Goal: Task Accomplishment & Management: Manage account settings

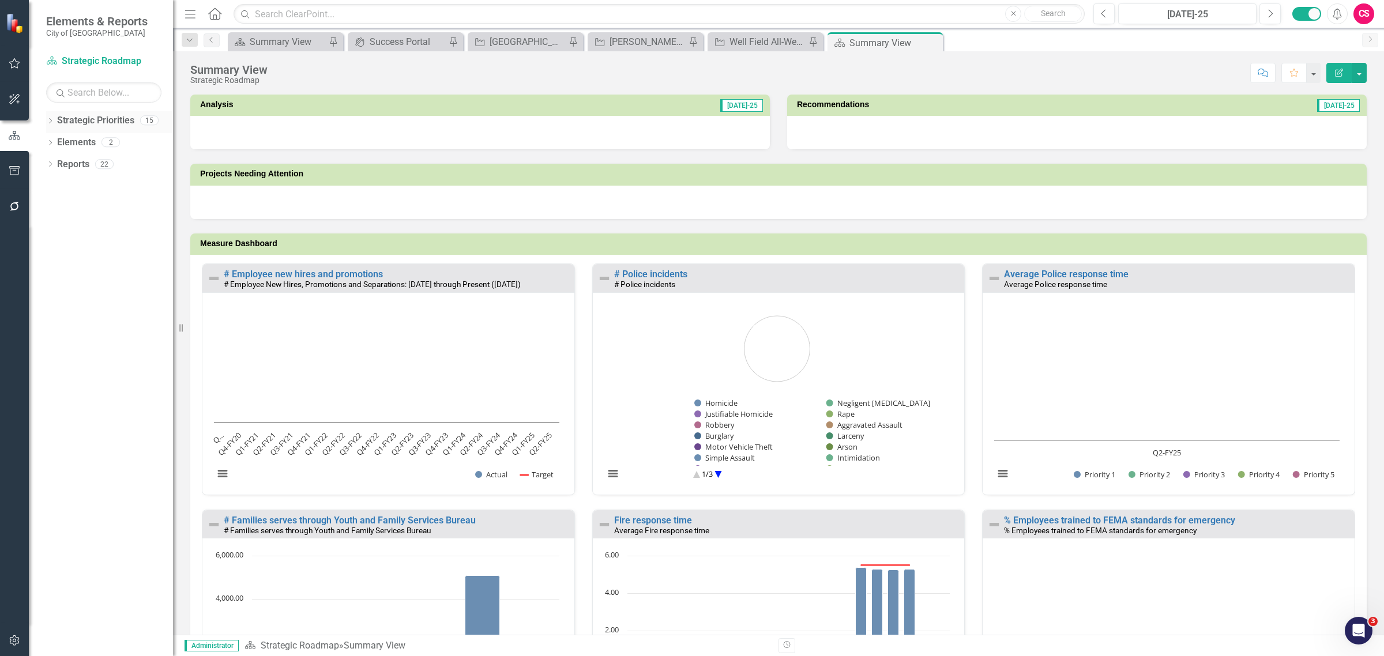
click at [47, 117] on div "Dropdown" at bounding box center [50, 122] width 8 height 10
click at [79, 203] on link "Capital Improvement Program" at bounding box center [109, 207] width 127 height 13
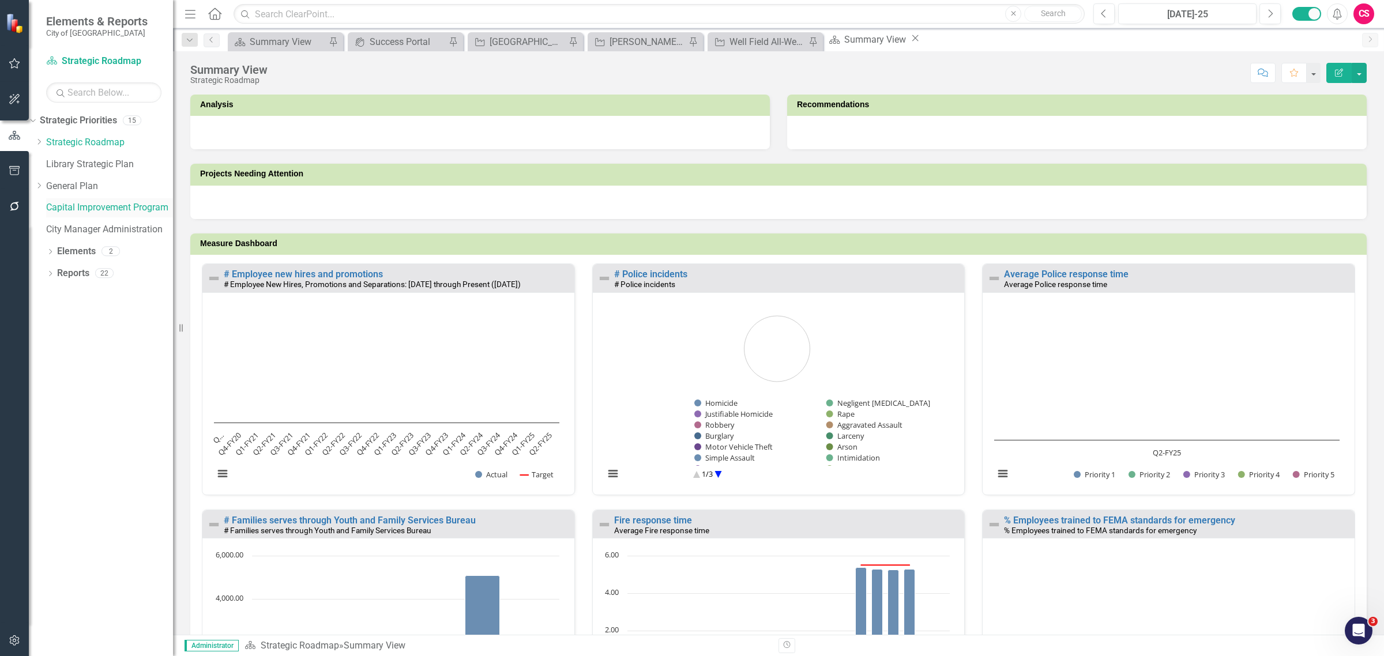
click at [93, 212] on link "Capital Improvement Program" at bounding box center [109, 207] width 127 height 13
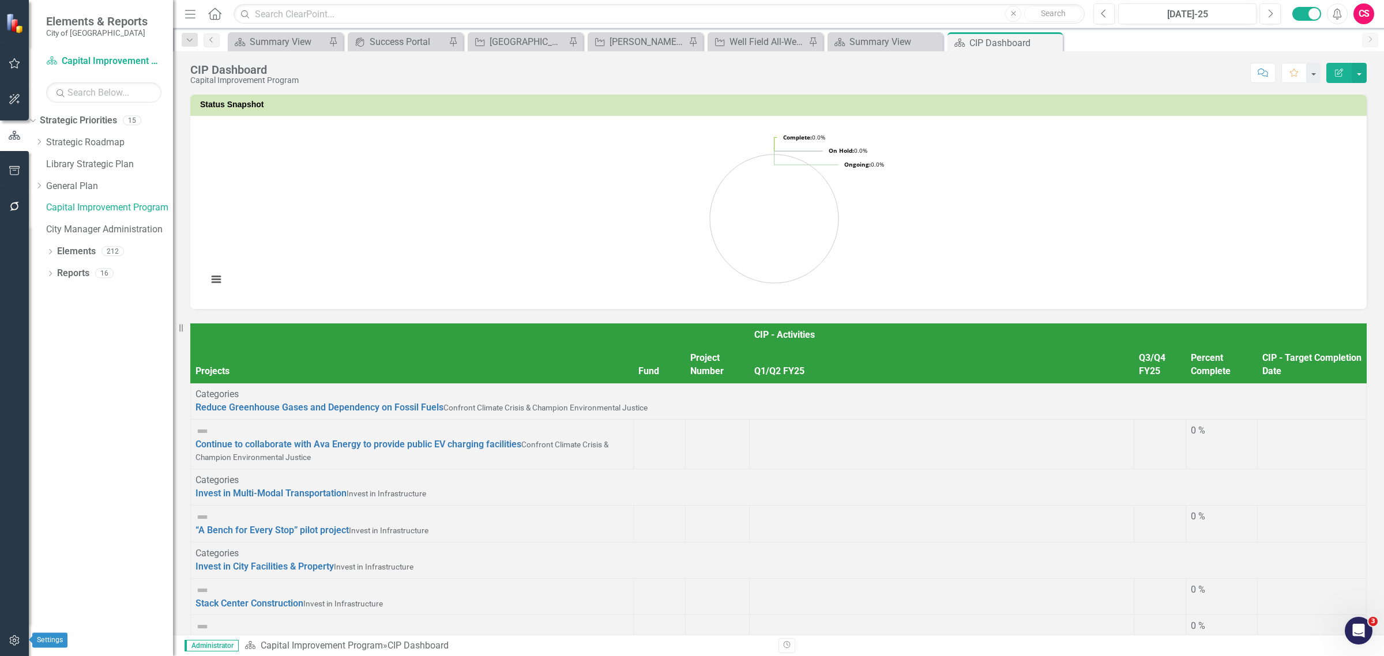
click at [20, 646] on button "button" at bounding box center [15, 641] width 26 height 24
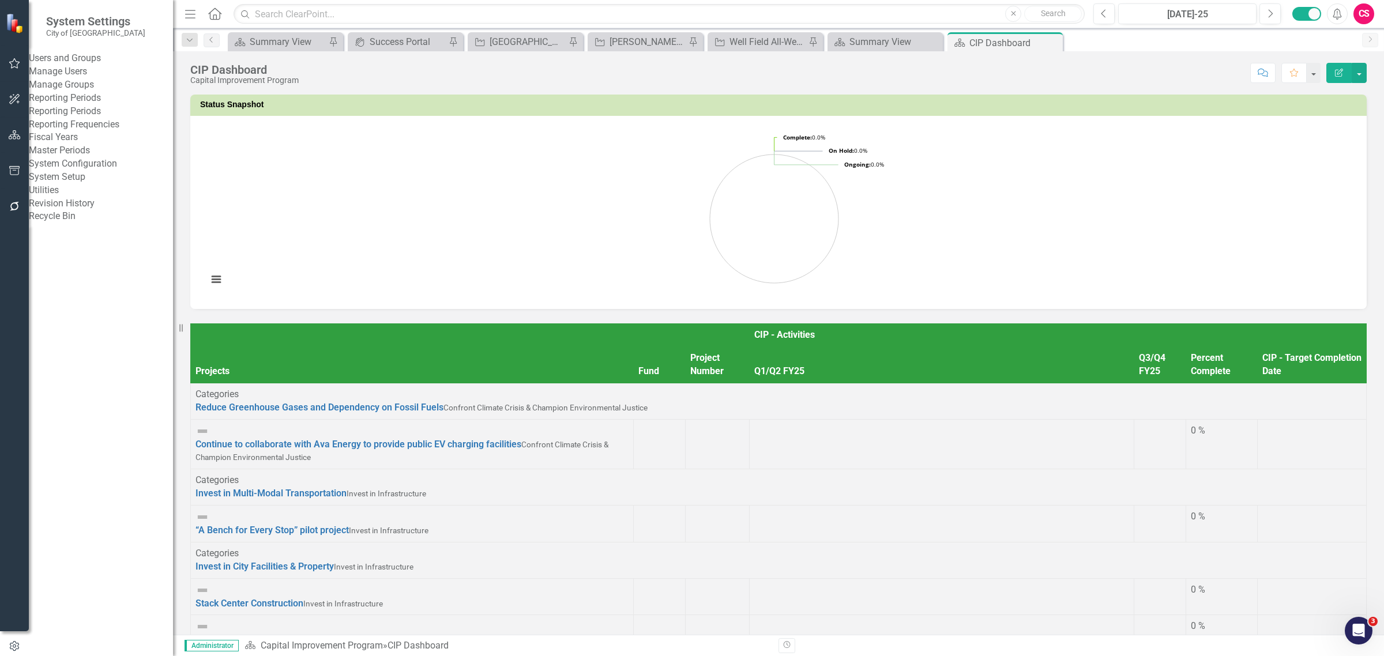
click at [91, 184] on link "System Setup" at bounding box center [101, 177] width 144 height 13
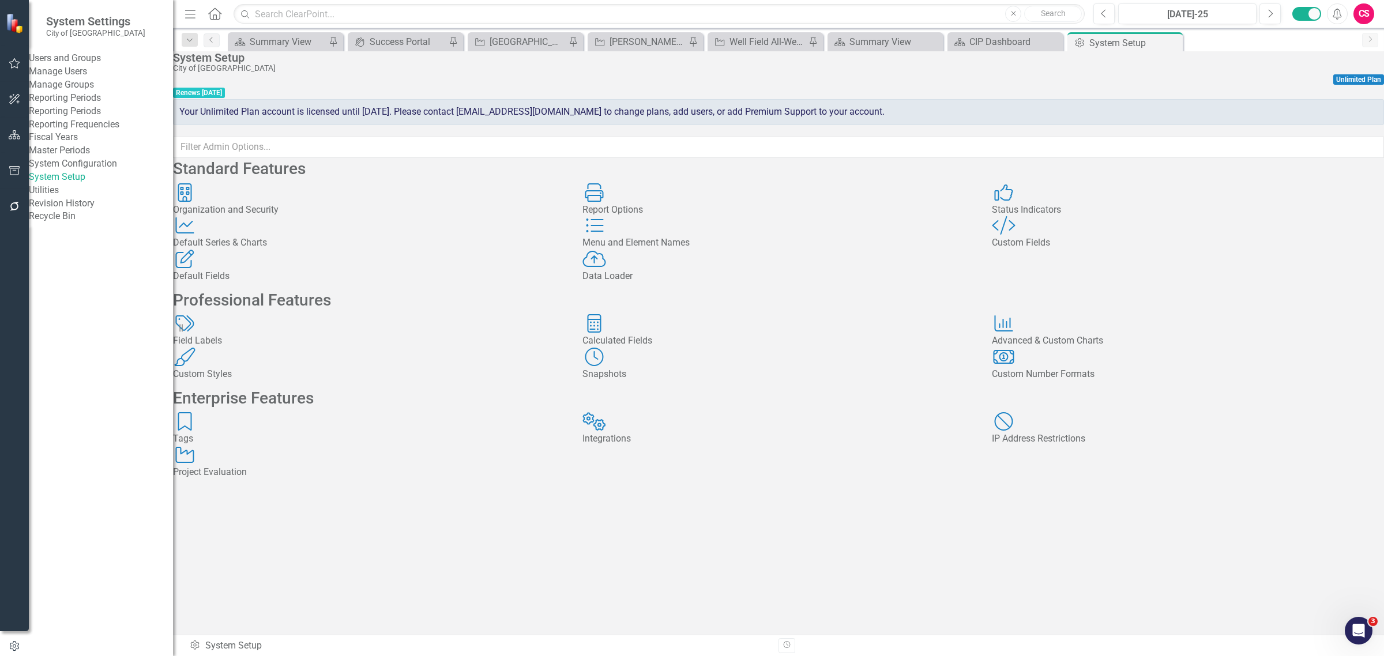
click at [1053, 250] on div "Custom Fields" at bounding box center [1188, 242] width 392 height 13
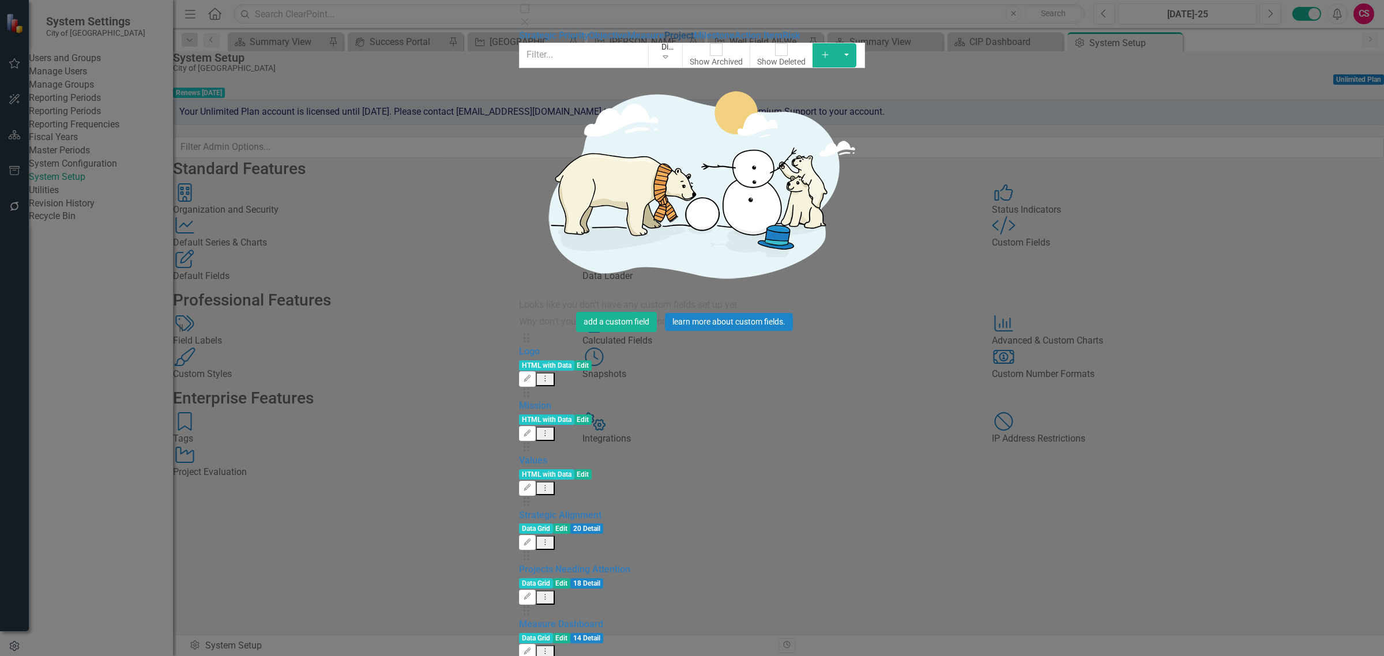
click at [664, 41] on link "Project" at bounding box center [678, 35] width 29 height 11
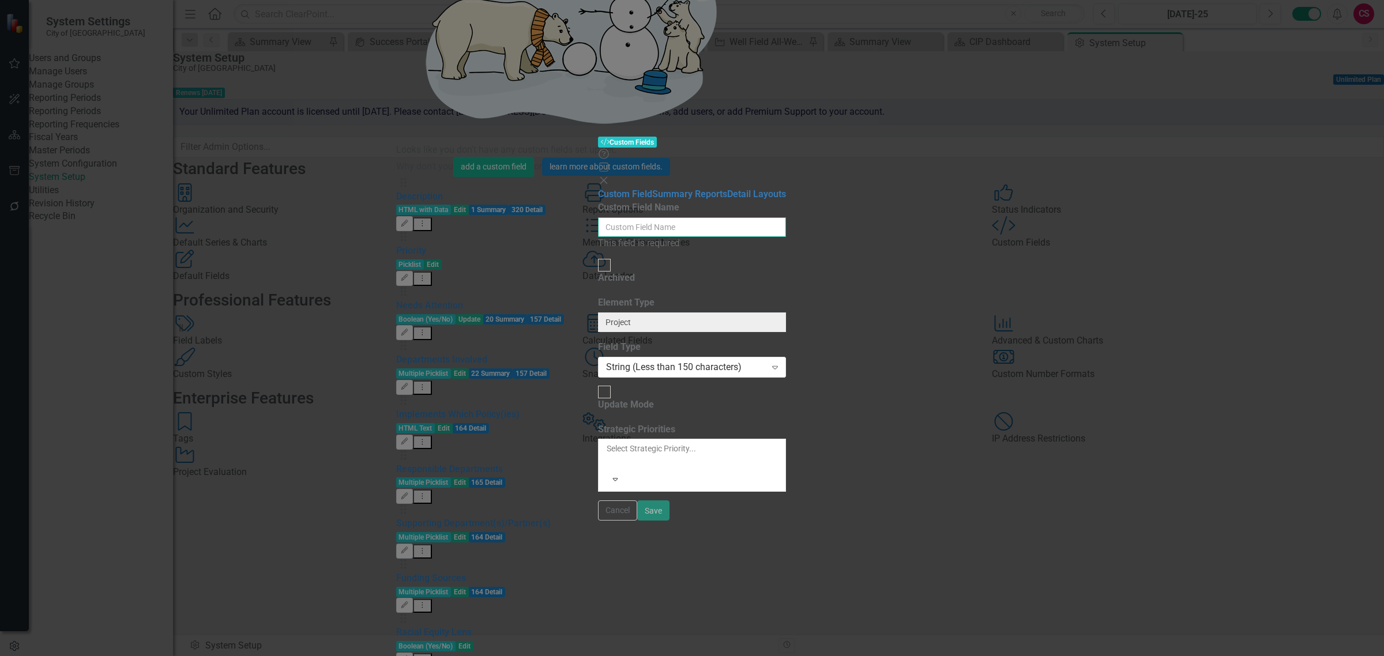
drag, startPoint x: 785, startPoint y: 62, endPoint x: 797, endPoint y: 59, distance: 12.3
click at [786, 217] on input "Custom Field Name" at bounding box center [692, 227] width 188 height 20
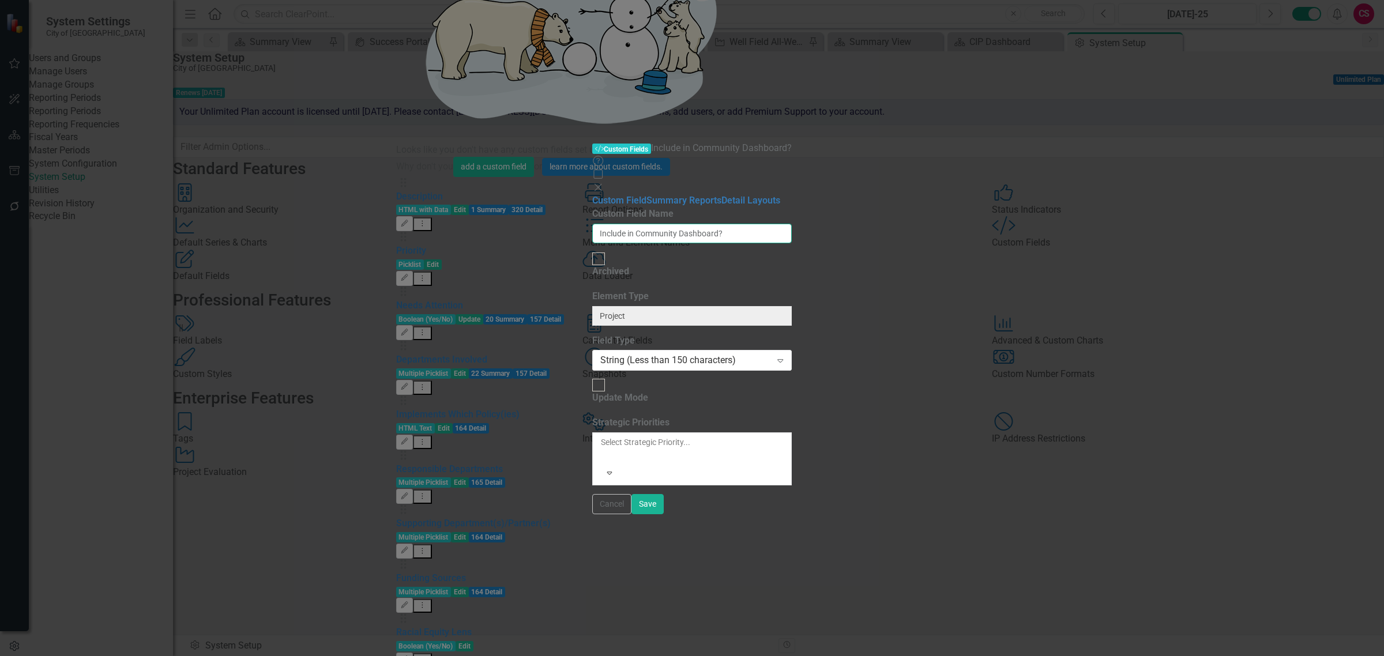
type input "Include in Community Dashboard?"
drag, startPoint x: 650, startPoint y: 165, endPoint x: 647, endPoint y: 176, distance: 10.8
click at [650, 334] on div "Field Type String (Less than 150 characters) Expand" at bounding box center [691, 352] width 199 height 36
click at [647, 354] on div "String (Less than 150 characters)" at bounding box center [685, 360] width 171 height 13
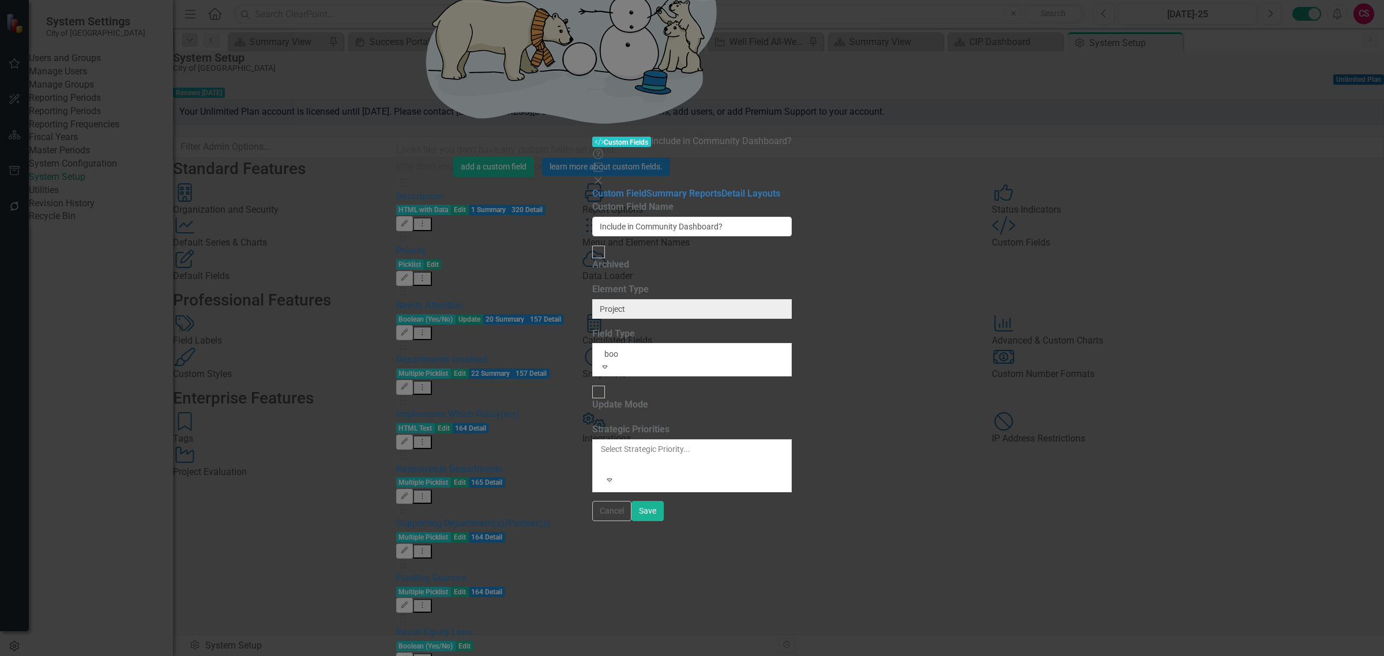
type input "bool"
click at [617, 656] on div "Bool ean (Yes/No)" at bounding box center [692, 662] width 1384 height 13
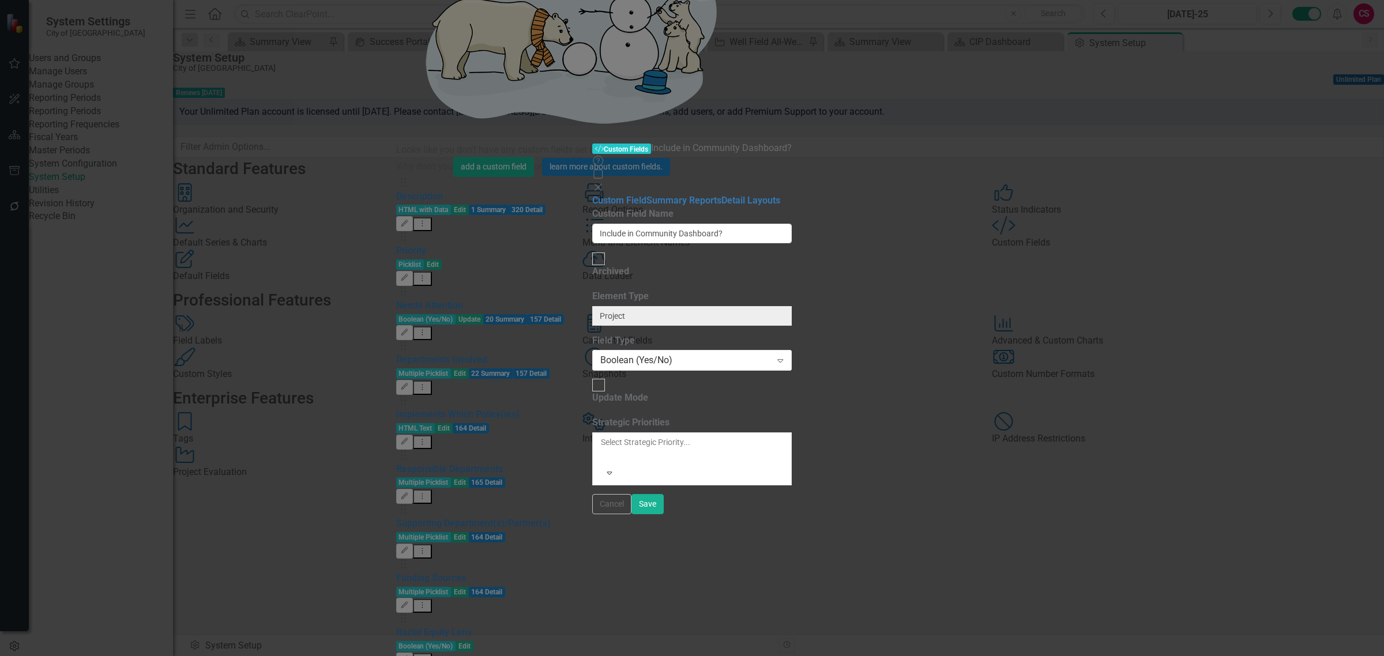
click at [792, 514] on div "Cancel Save" at bounding box center [691, 504] width 199 height 20
click at [664, 514] on button "Save" at bounding box center [647, 504] width 32 height 20
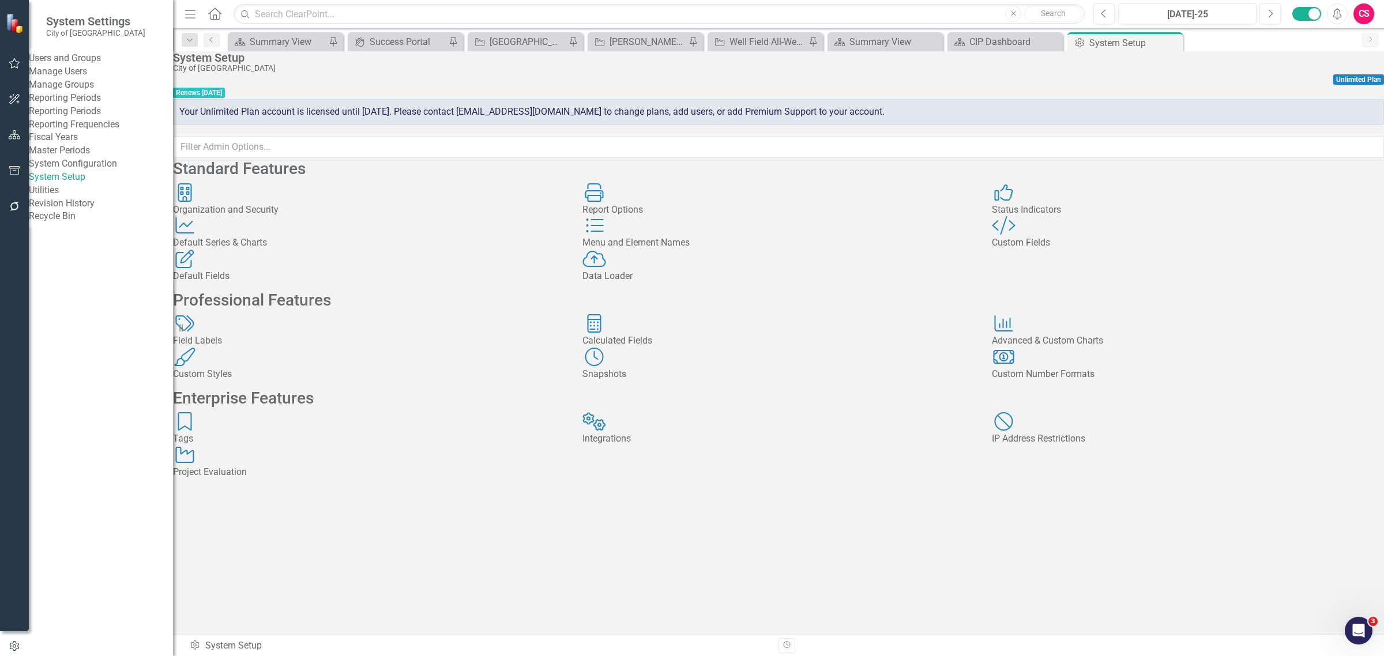
click at [84, 75] on link "Manage Users" at bounding box center [101, 71] width 144 height 13
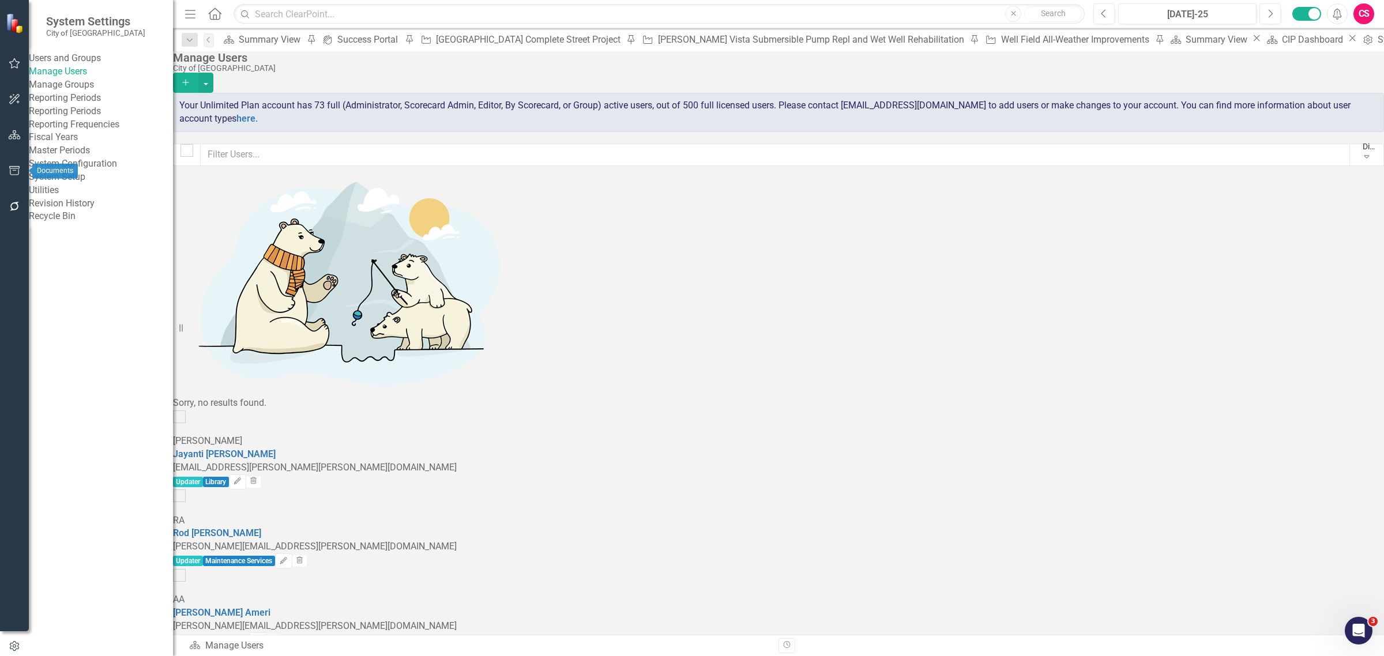
click at [20, 142] on button "button" at bounding box center [15, 135] width 26 height 24
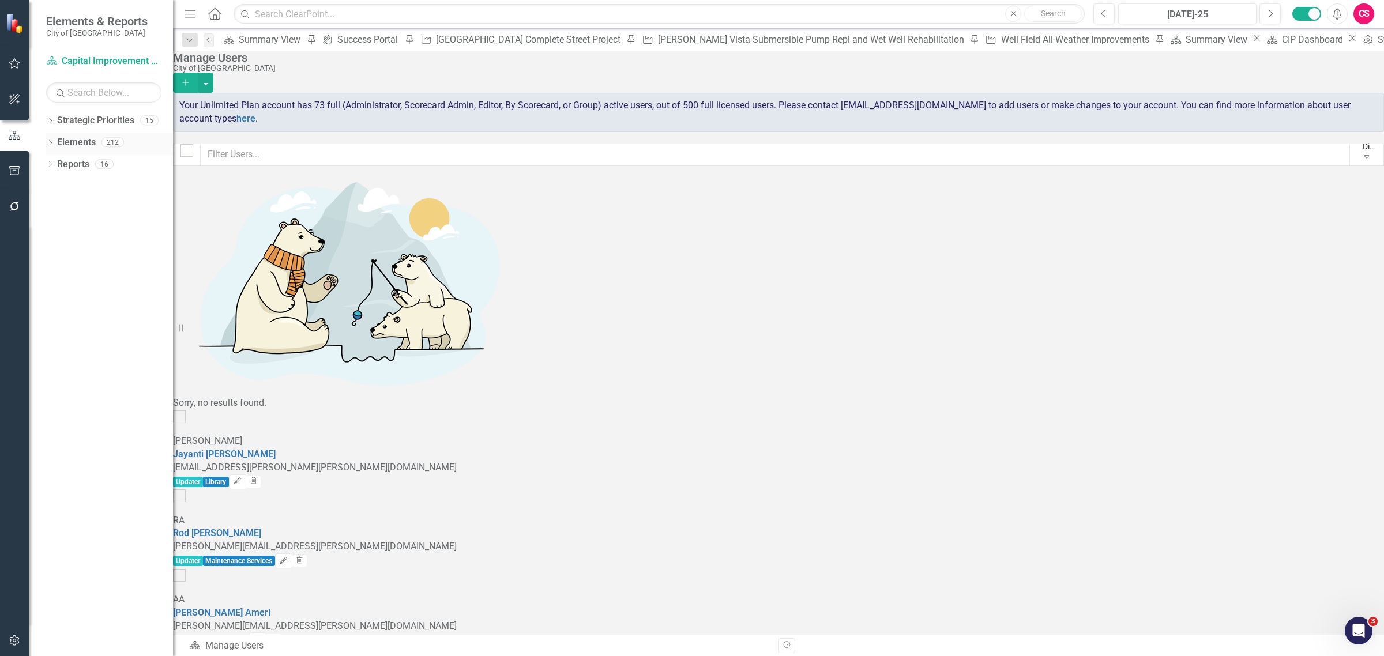
click at [75, 140] on link "Elements" at bounding box center [76, 142] width 39 height 13
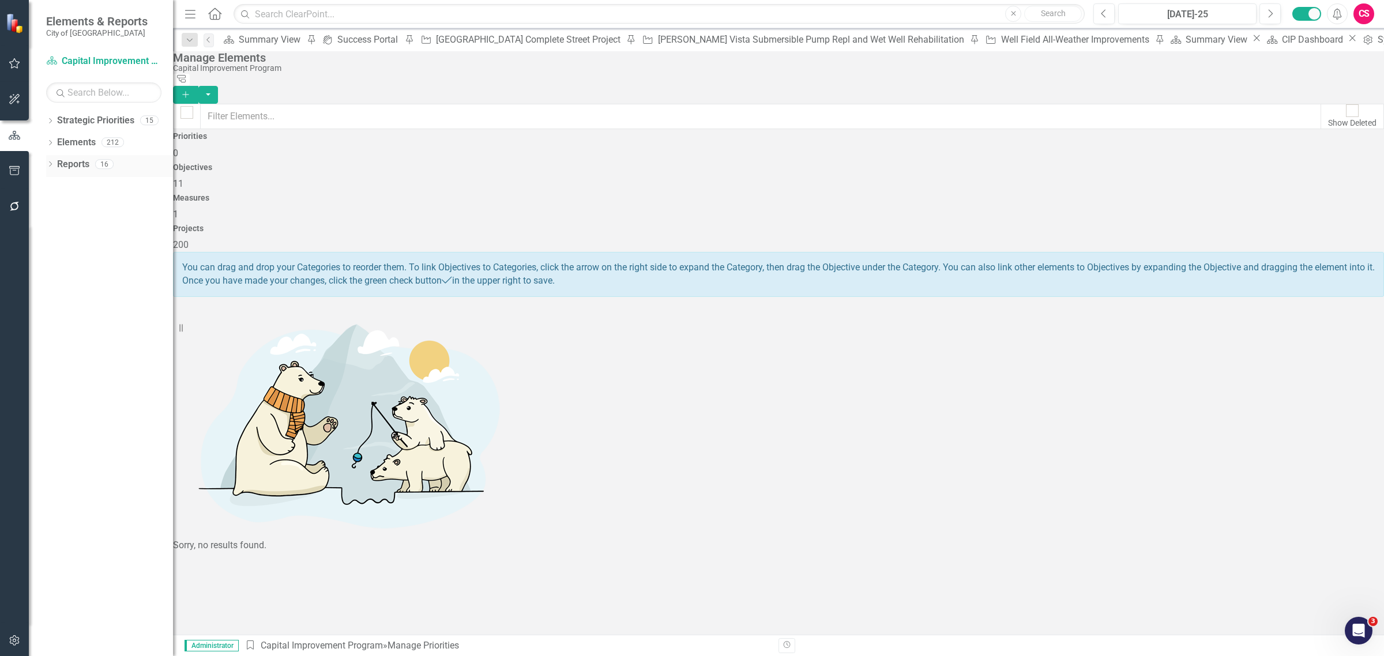
click at [59, 164] on link "Reports" at bounding box center [73, 164] width 32 height 13
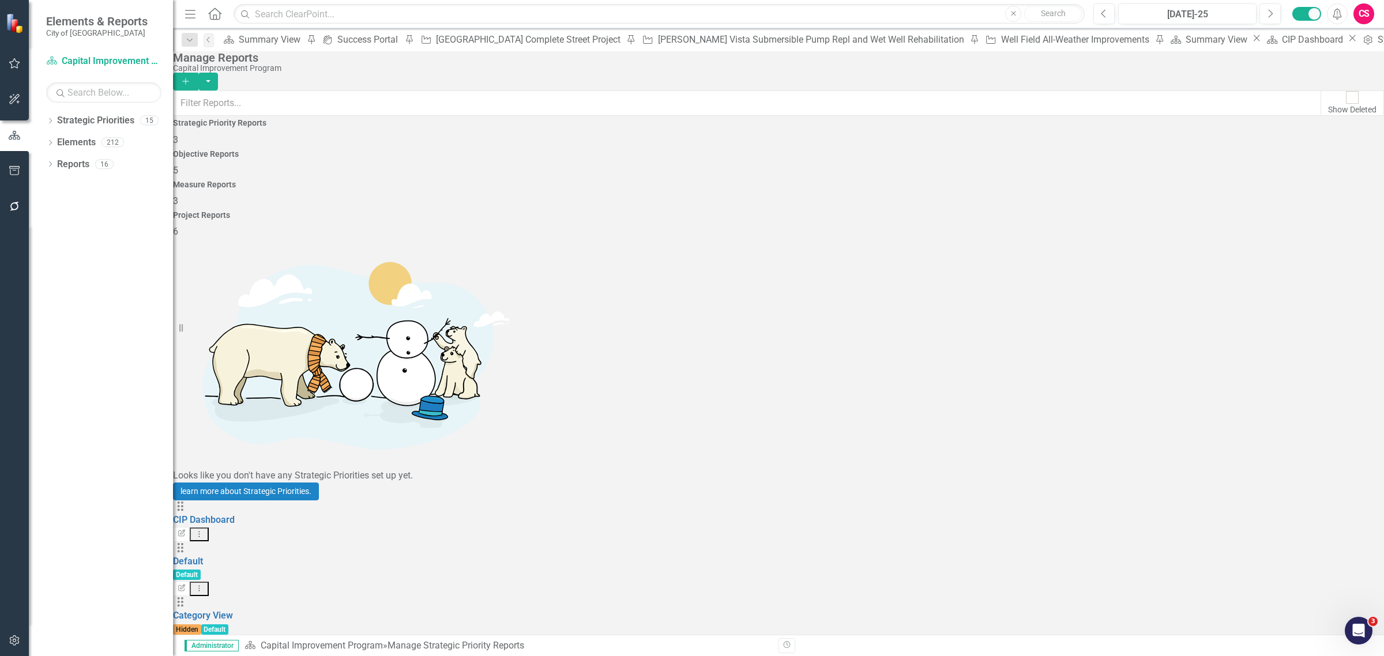
click at [1137, 211] on div "Project Reports 6" at bounding box center [778, 225] width 1211 height 28
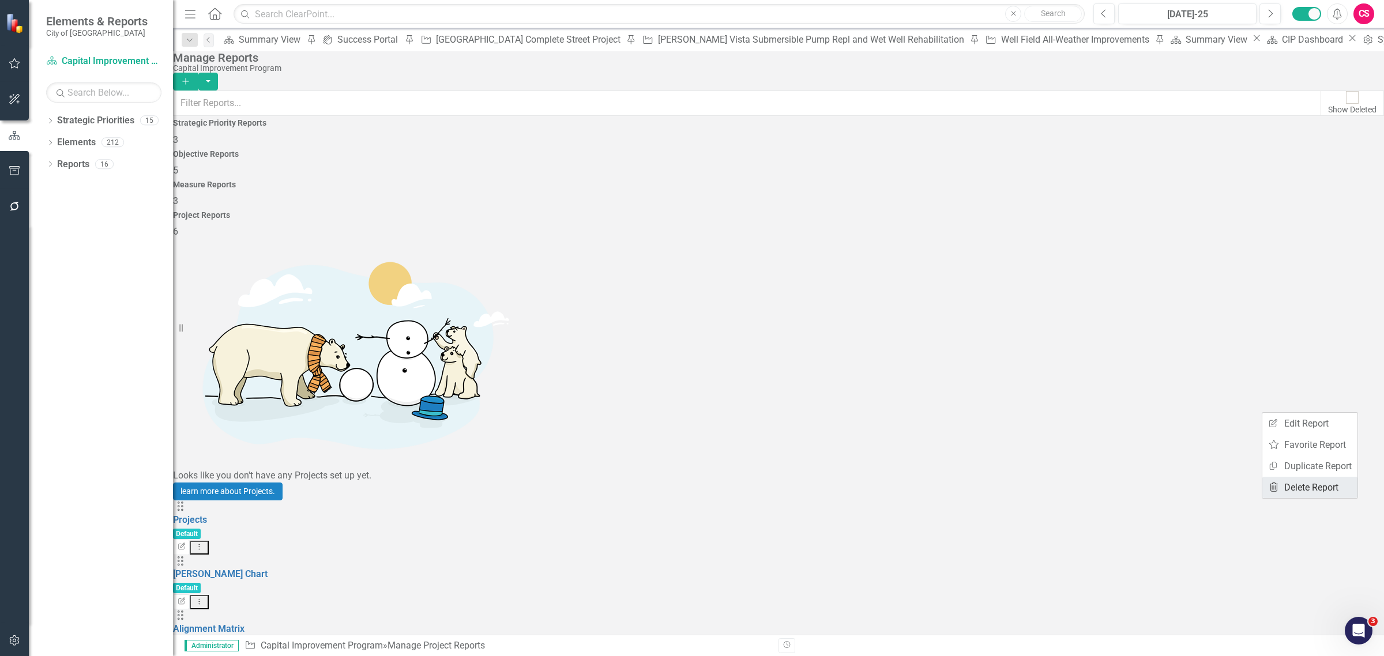
click at [1308, 482] on link "Trash Delete Report" at bounding box center [1309, 487] width 95 height 21
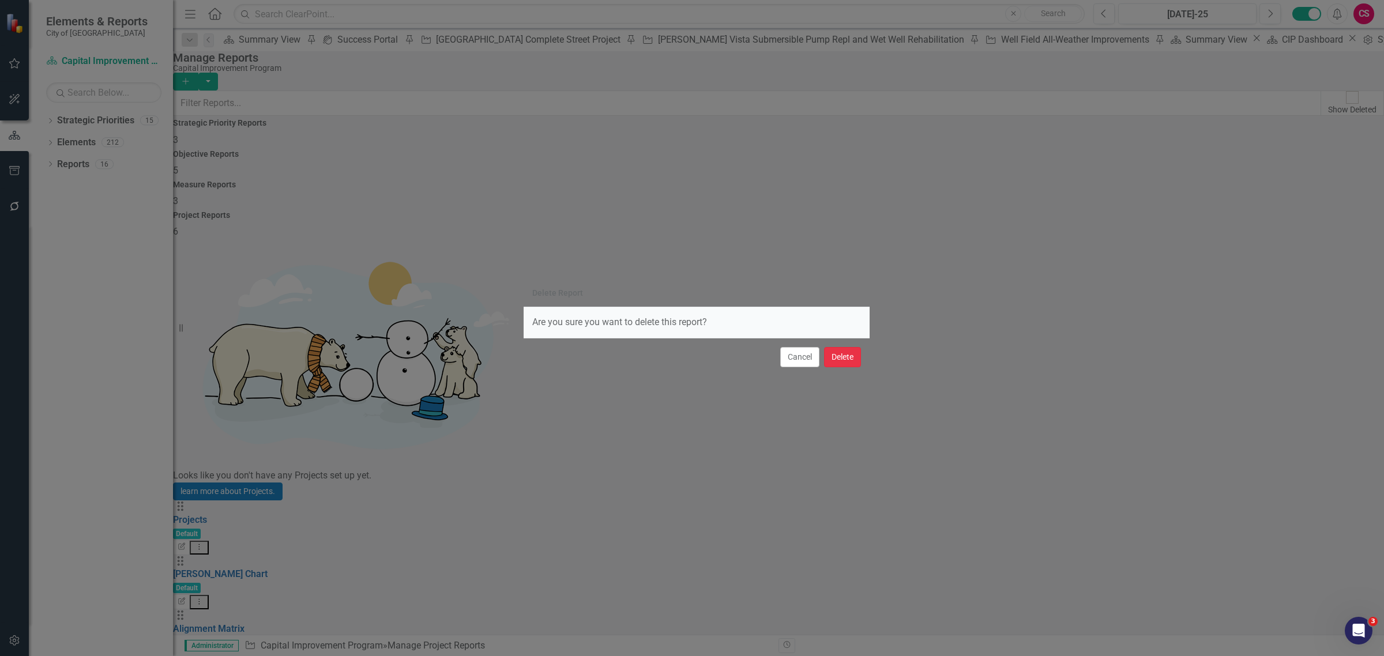
click at [849, 356] on button "Delete" at bounding box center [842, 357] width 37 height 20
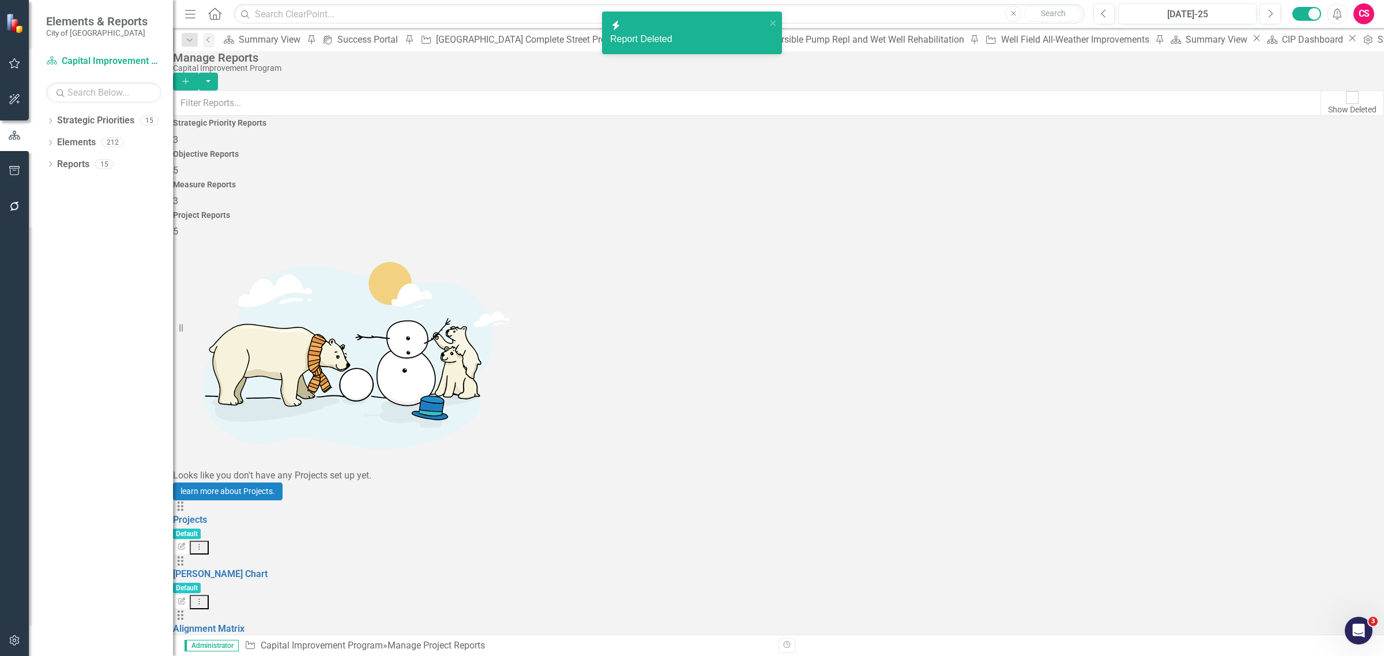
click at [191, 77] on icon "Add" at bounding box center [185, 81] width 10 height 8
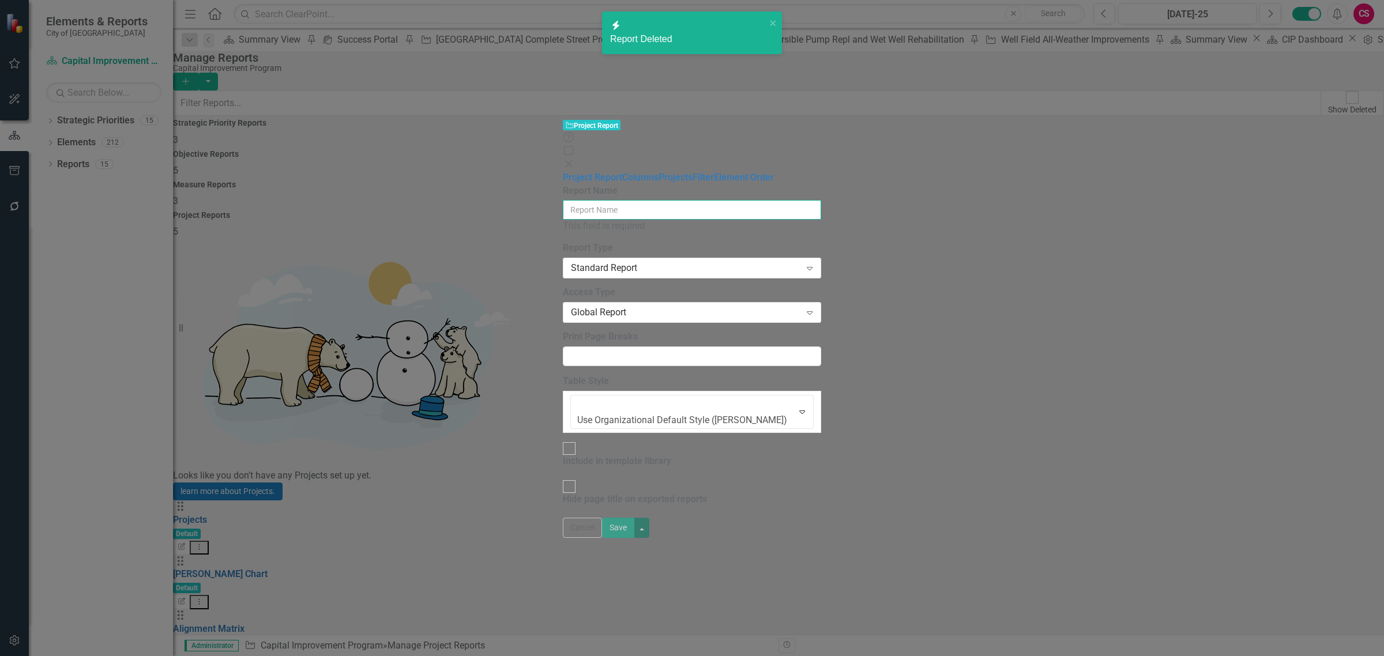
click at [739, 200] on input "Report Name" at bounding box center [692, 210] width 258 height 20
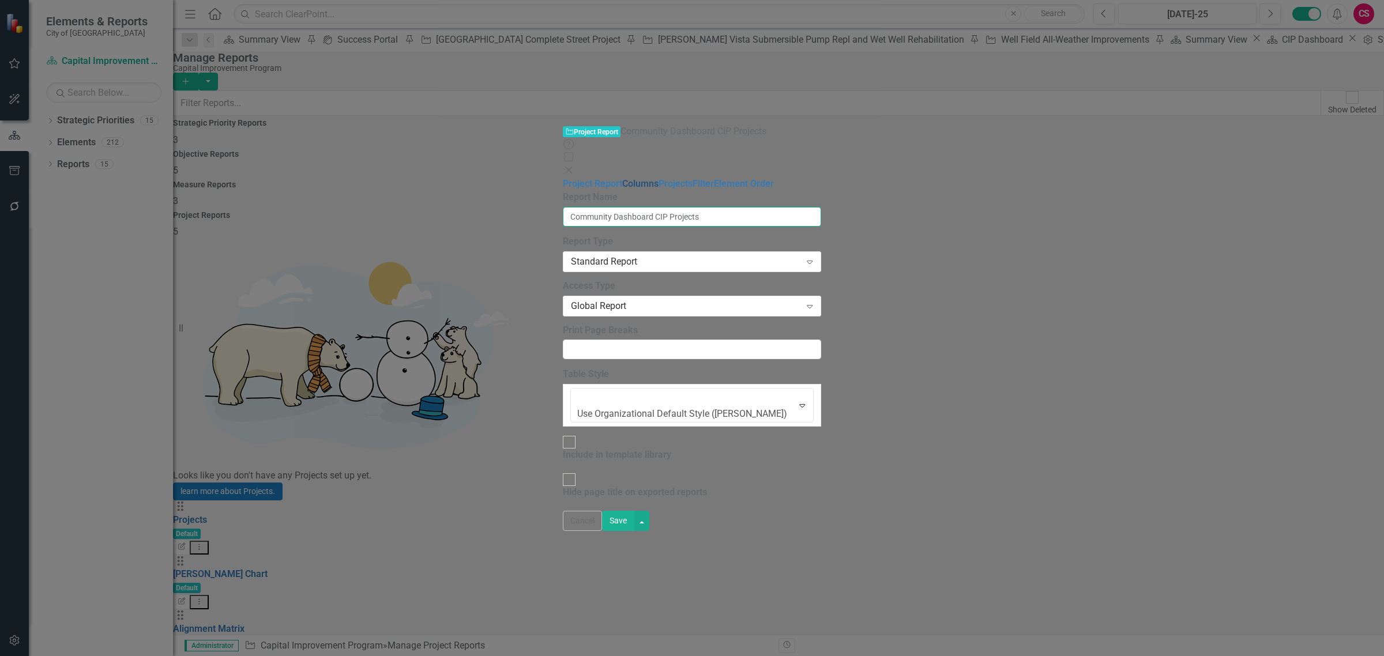
type input "Community Dashboard CIP Projects"
click at [622, 178] on link "Columns" at bounding box center [640, 183] width 36 height 11
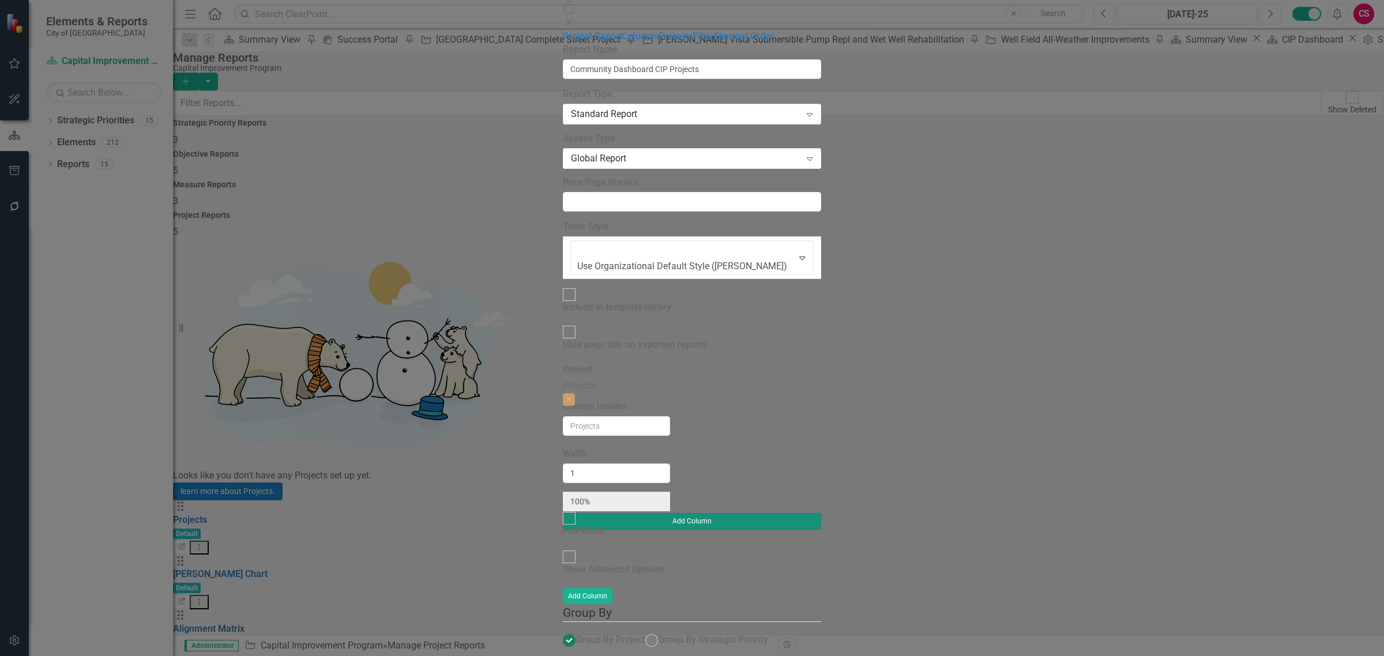
click at [820, 513] on button "Add Column" at bounding box center [692, 521] width 258 height 16
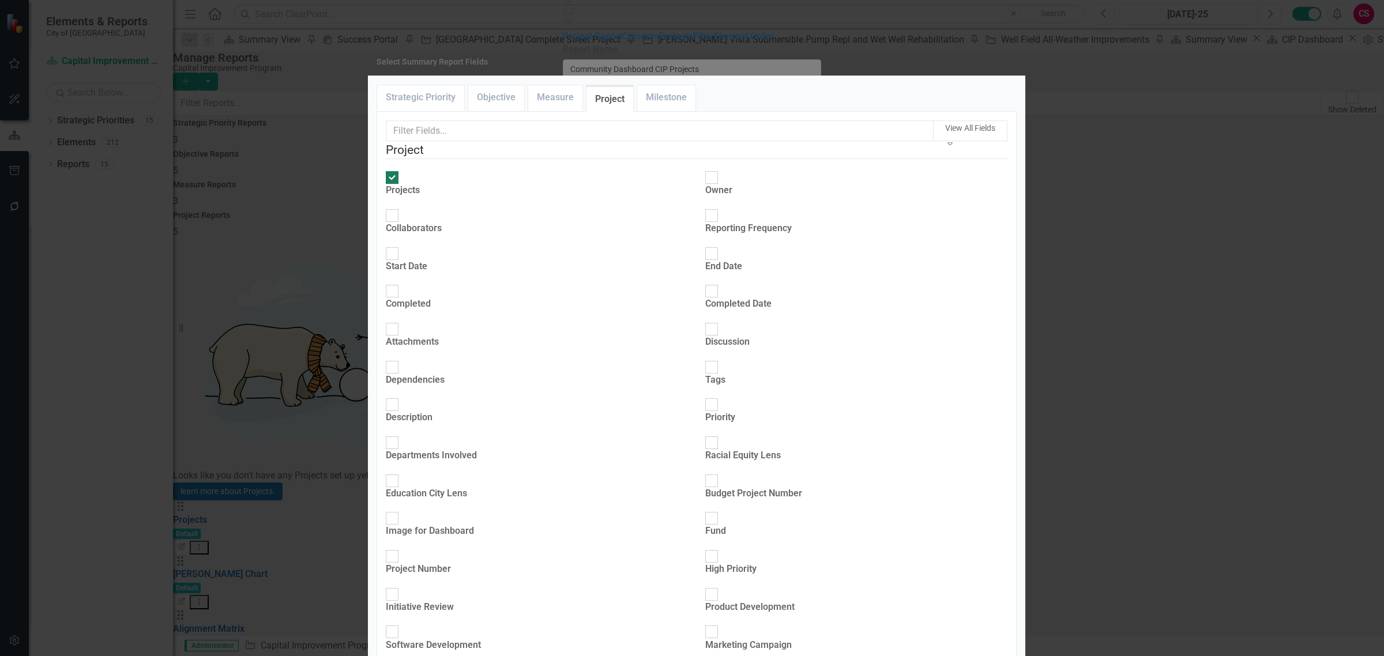
click at [707, 187] on input "Owner" at bounding box center [711, 178] width 18 height 18
checkbox input "true"
click at [522, 318] on div "Projects Owner Collaborators Reporting Frequency Start Date End Date Completed …" at bounding box center [696, 638] width 639 height 935
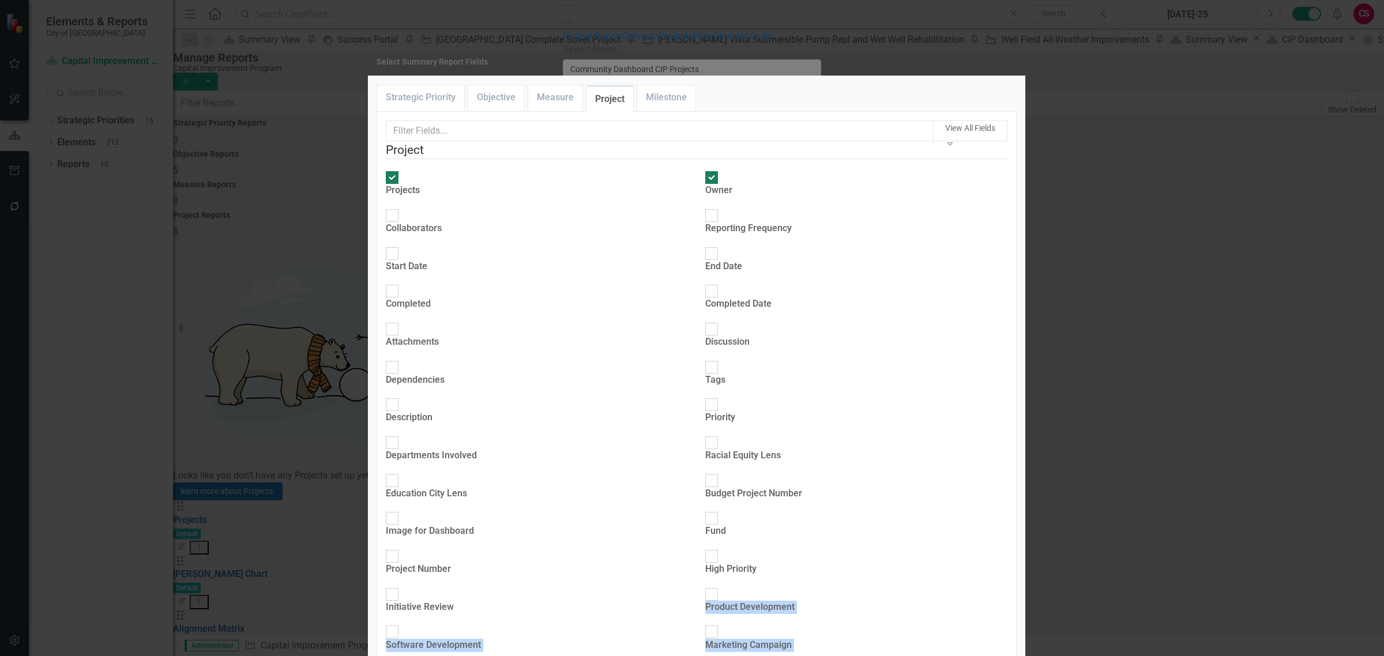
checkbox input "true"
type input "33%"
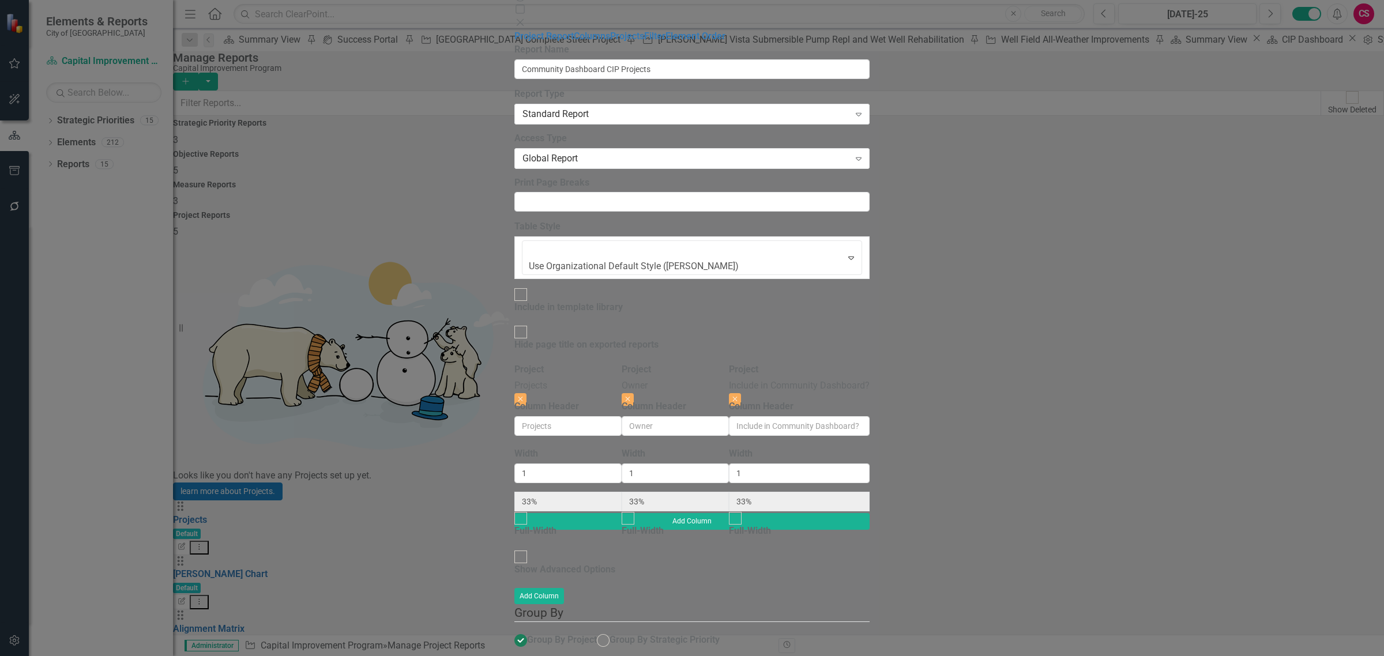
click at [586, 658] on button "Save" at bounding box center [570, 668] width 32 height 20
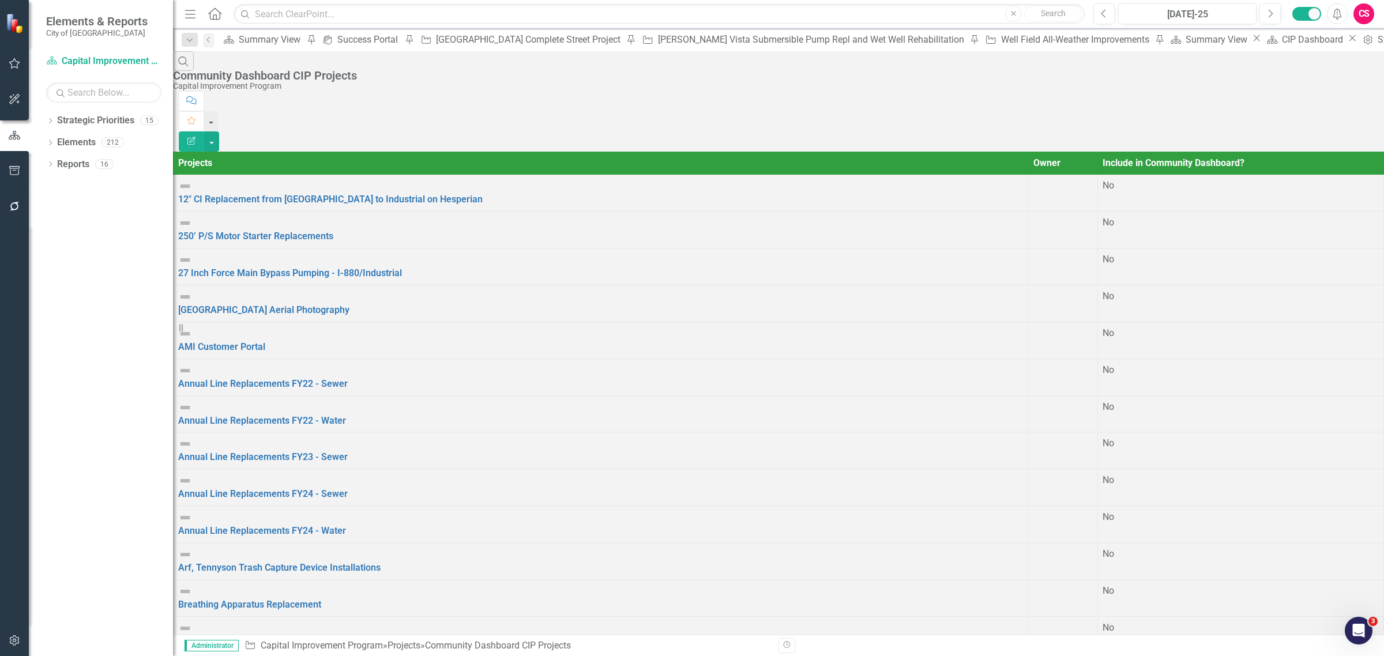
scroll to position [607, 0]
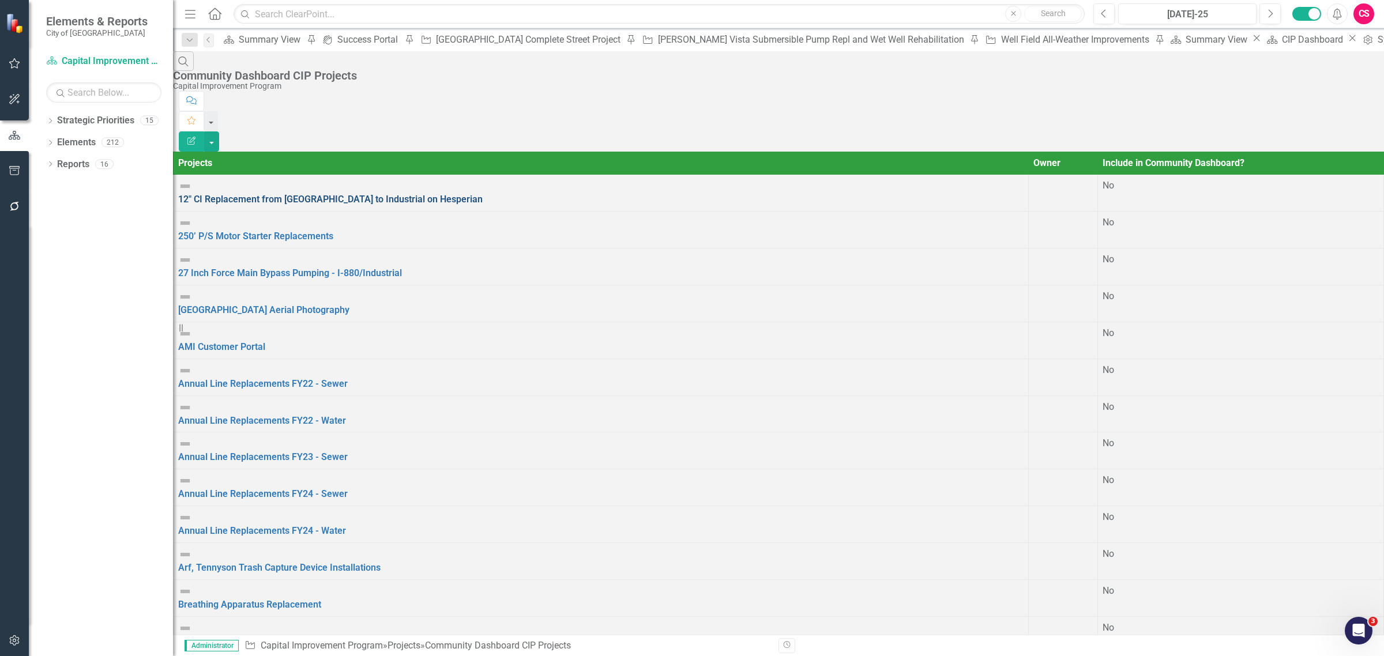
click at [402, 194] on link "12" CI Replacement from [GEOGRAPHIC_DATA] to Industrial on Hesperian" at bounding box center [330, 199] width 304 height 11
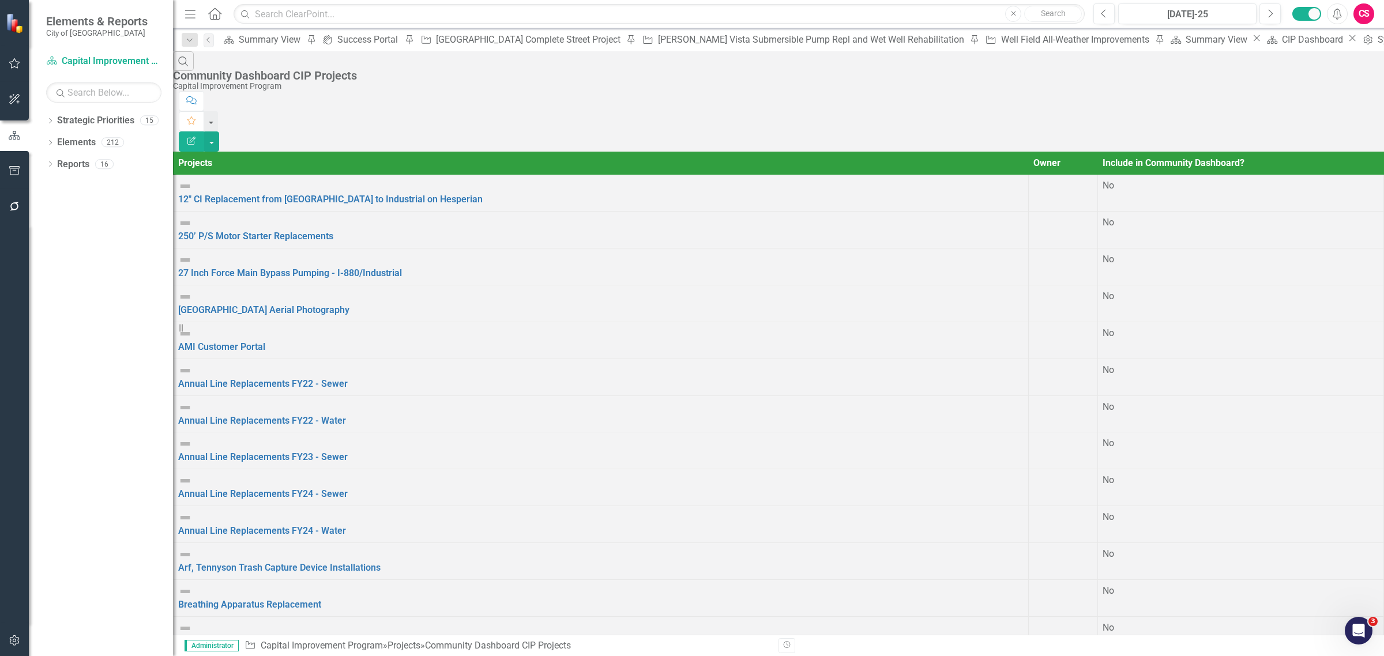
scroll to position [175, 0]
click at [337, 39] on div "Success Portal" at bounding box center [369, 39] width 64 height 14
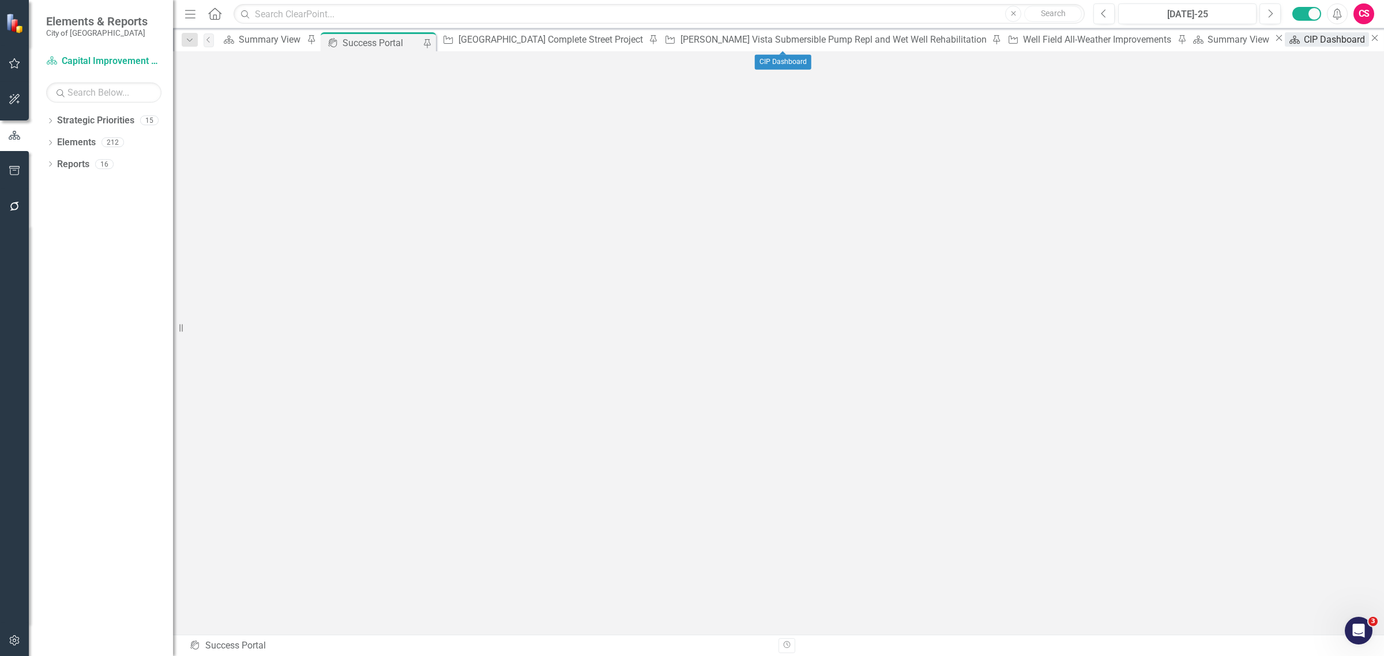
click at [1304, 47] on div "CIP Dashboard" at bounding box center [1336, 39] width 65 height 14
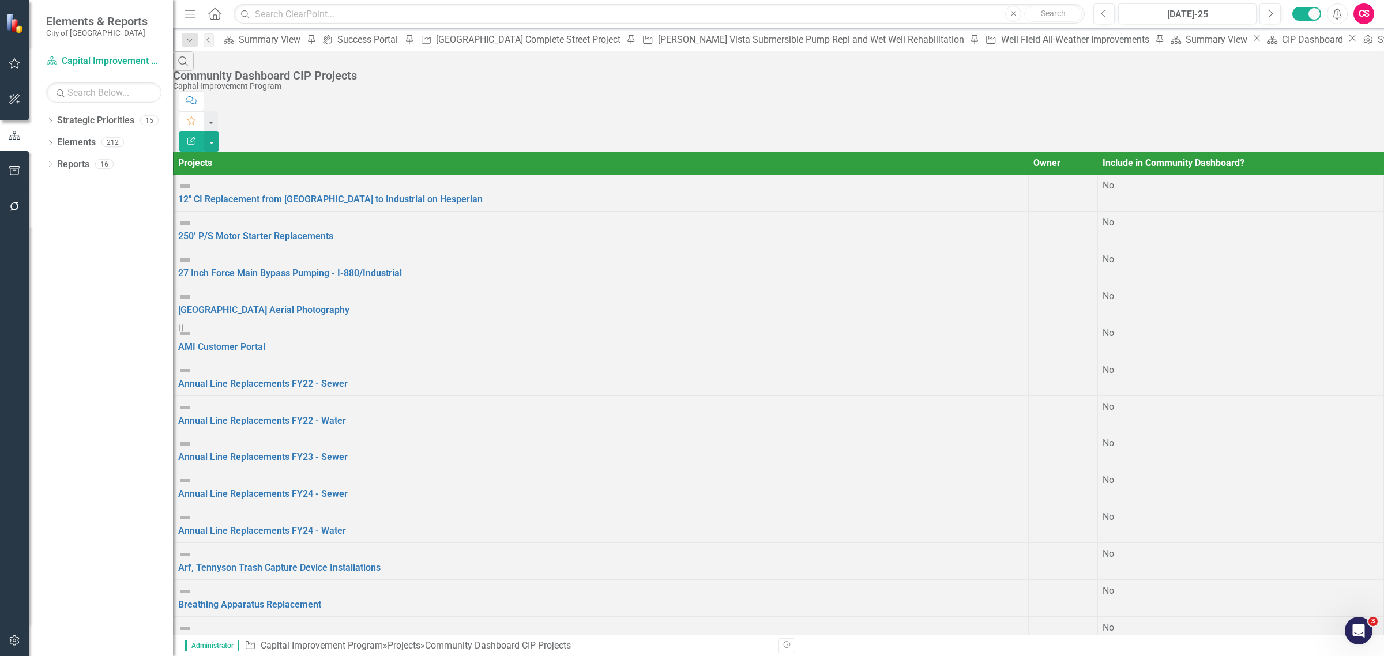
click at [607, 59] on div "Search Community Dashboard CIP Projects Capital Improvement Program Comment Fav…" at bounding box center [778, 101] width 1211 height 100
click at [615, 76] on div "Search Community Dashboard CIP Projects Capital Improvement Program" at bounding box center [778, 71] width 1211 height 40
